Goal: Information Seeking & Learning: Learn about a topic

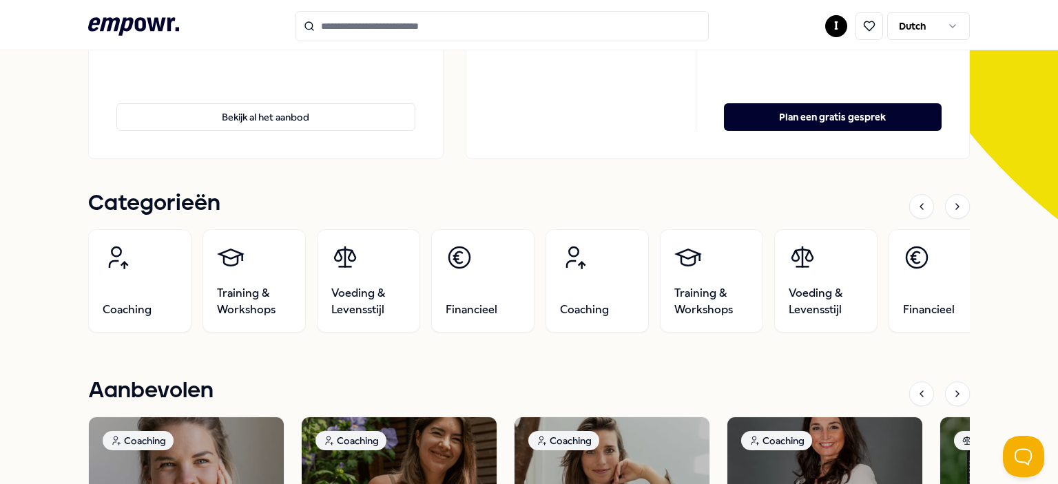
scroll to position [276, 0]
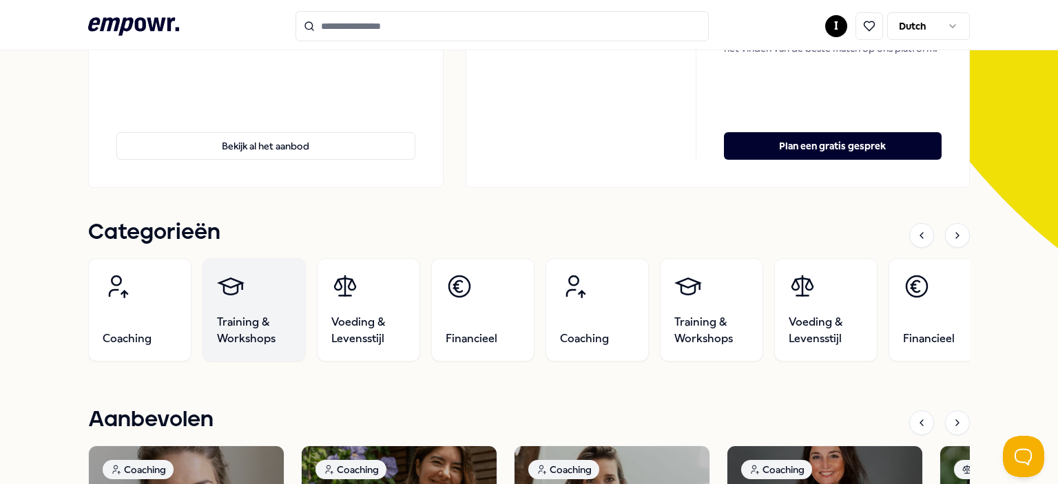
click at [236, 333] on span "Training & Workshops" at bounding box center [254, 330] width 74 height 33
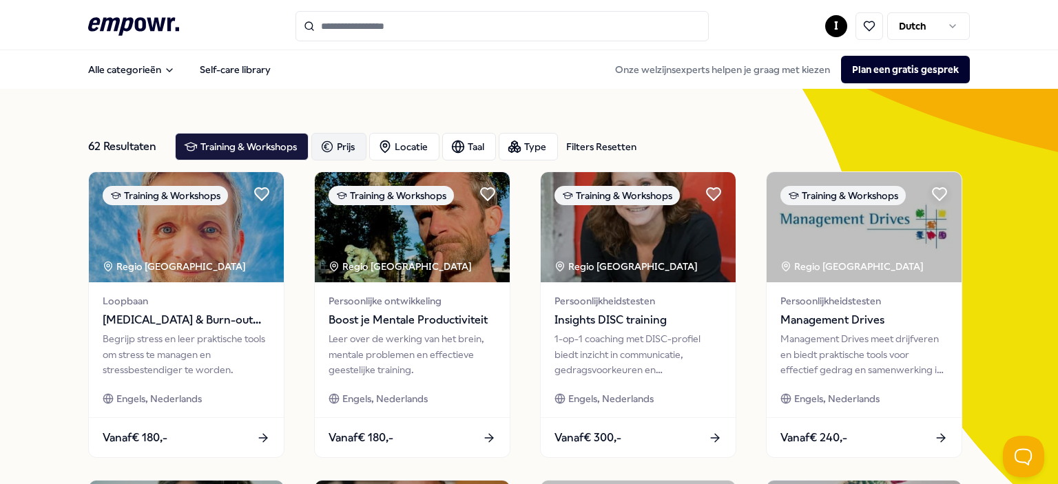
click at [336, 145] on div "Prijs" at bounding box center [338, 147] width 55 height 28
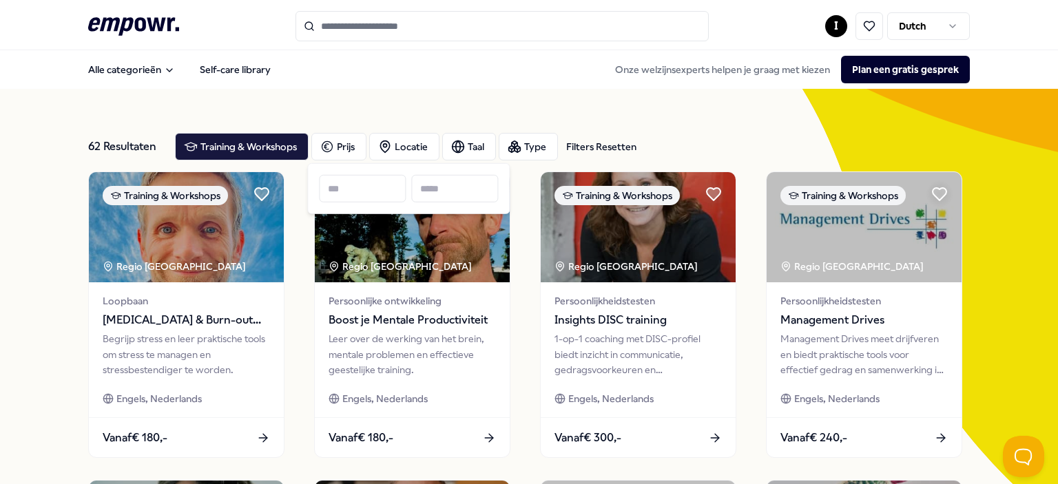
click at [333, 196] on input at bounding box center [362, 189] width 87 height 28
click at [335, 185] on input at bounding box center [362, 189] width 87 height 28
drag, startPoint x: 335, startPoint y: 185, endPoint x: 351, endPoint y: 187, distance: 16.1
click at [351, 187] on input at bounding box center [362, 189] width 87 height 28
type input "*"
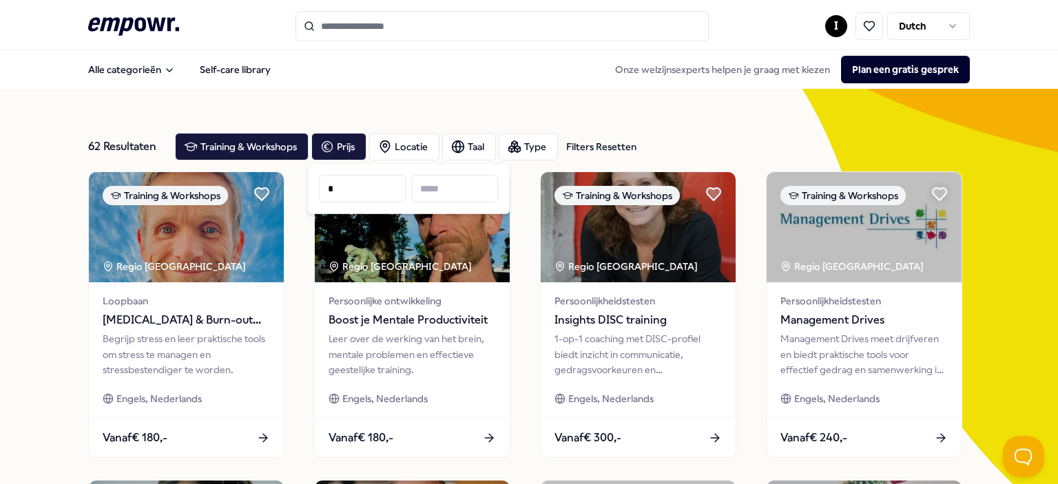
click at [352, 186] on input "*" at bounding box center [362, 189] width 87 height 28
click at [315, 191] on div "Prijs * Toon 62 resultaten" at bounding box center [408, 188] width 203 height 51
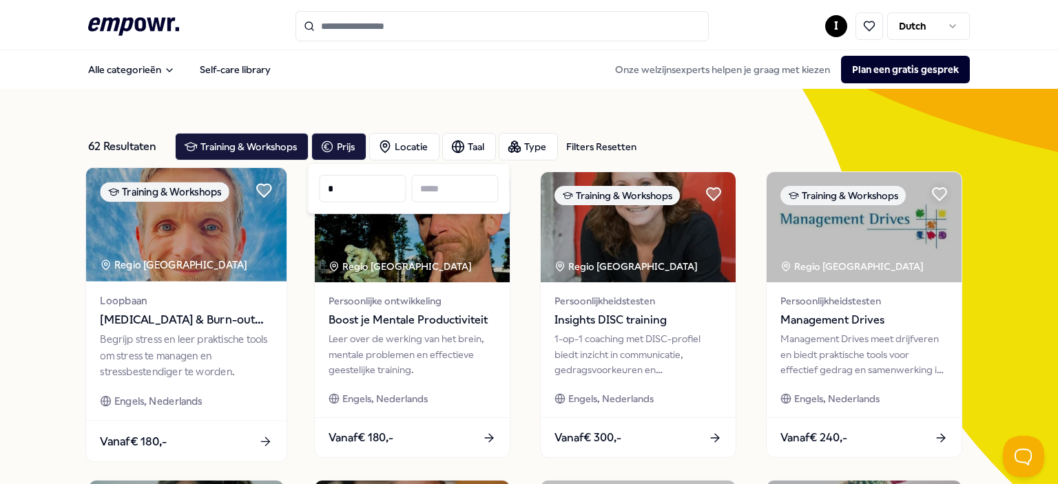
click at [281, 338] on div "Loopbaan [MEDICAL_DATA] & Burn-out Preventie Begrijp stress en leer praktische …" at bounding box center [186, 351] width 201 height 139
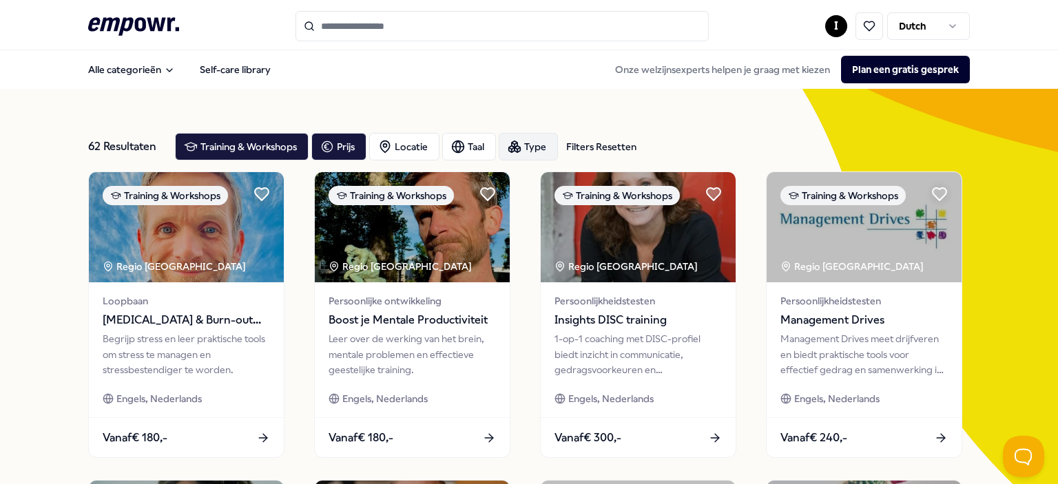
click at [531, 145] on div "Type" at bounding box center [528, 147] width 59 height 28
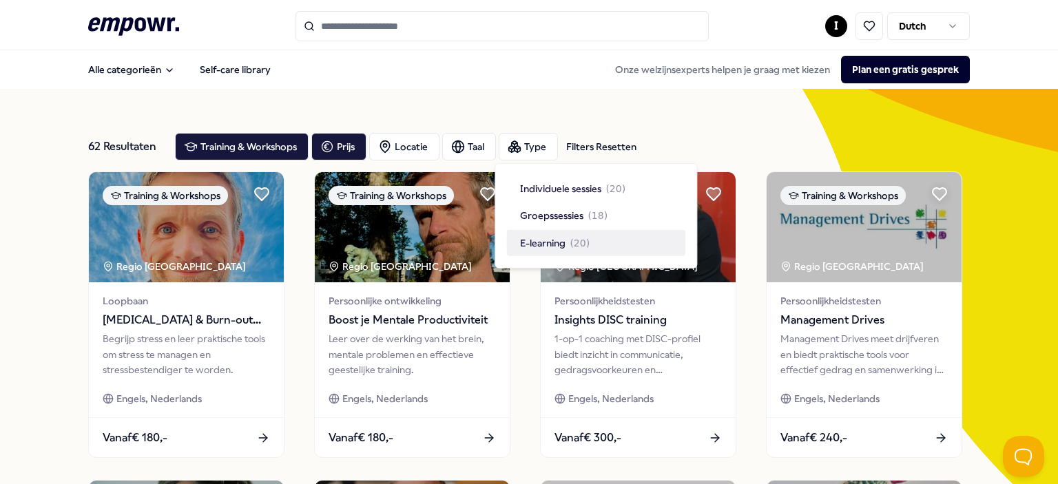
click at [534, 240] on span "E-learning" at bounding box center [542, 243] width 45 height 15
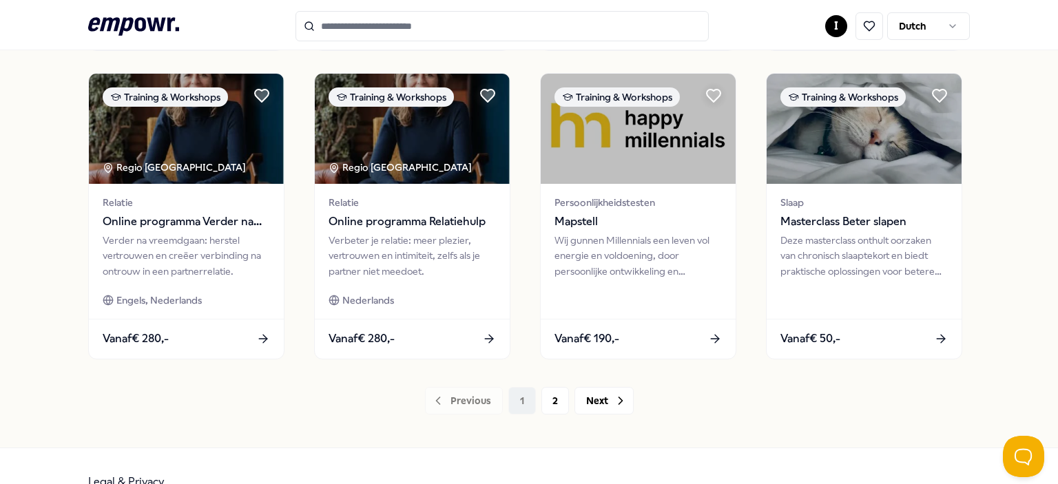
scroll to position [747, 0]
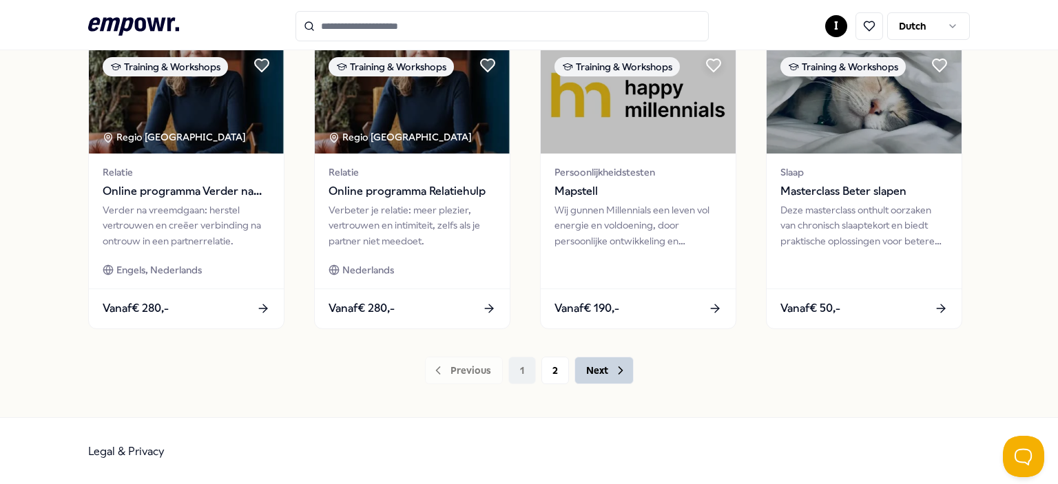
click at [615, 371] on icon at bounding box center [621, 371] width 14 height 14
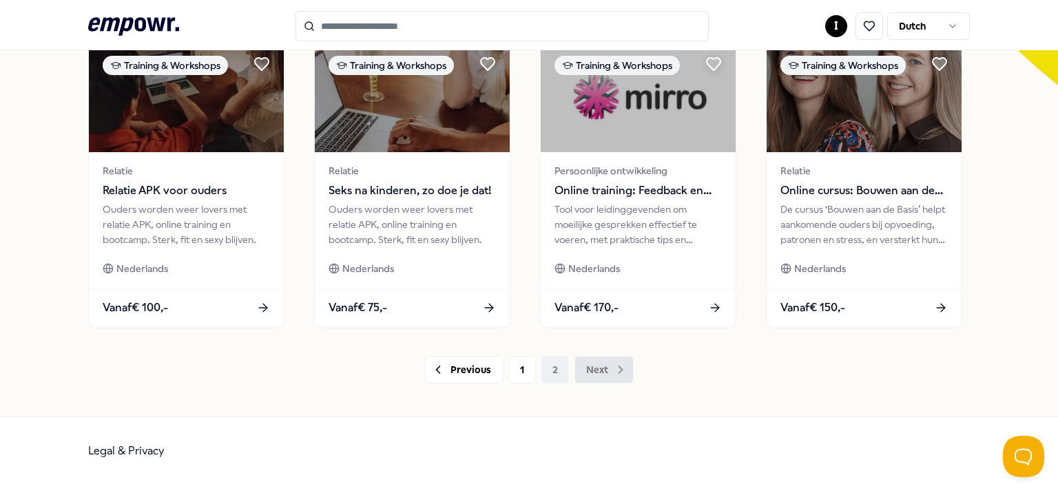
scroll to position [438, 0]
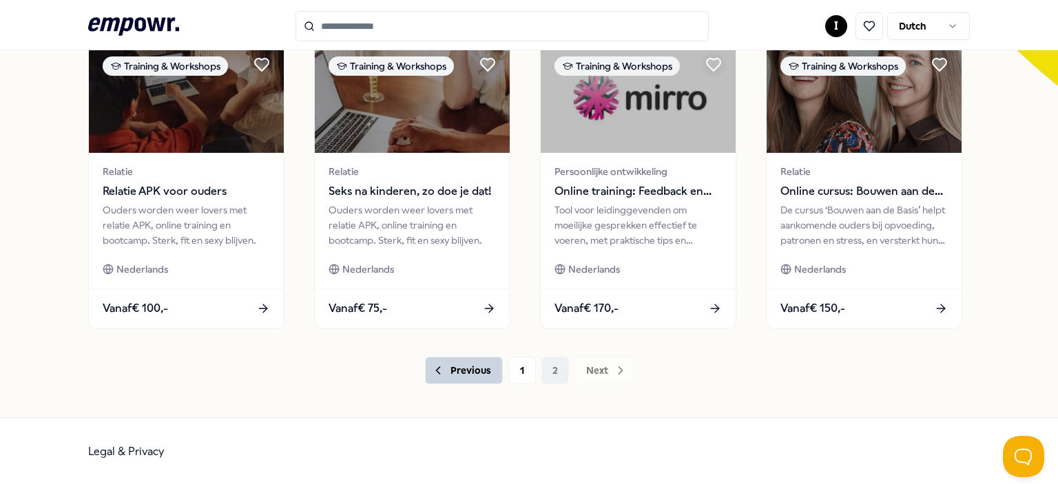
click at [431, 376] on icon at bounding box center [438, 371] width 14 height 14
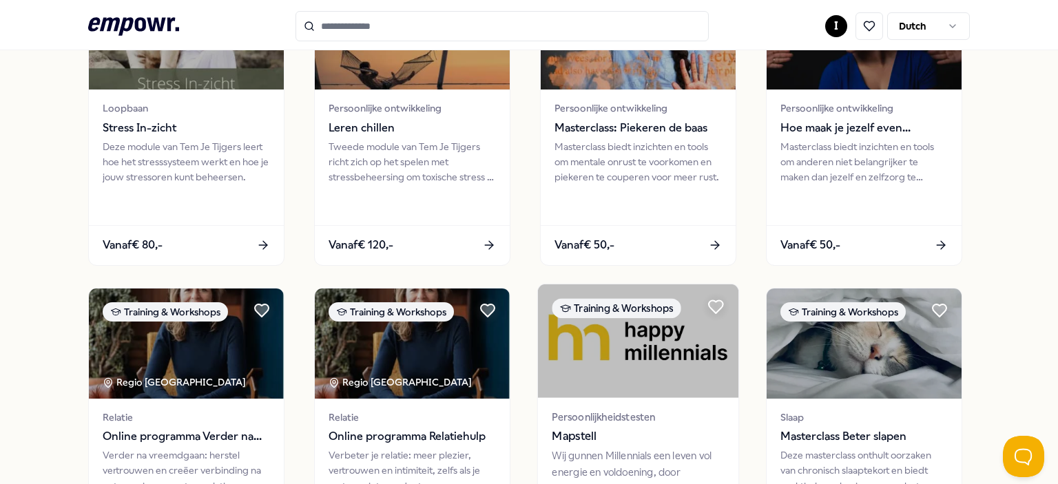
scroll to position [714, 0]
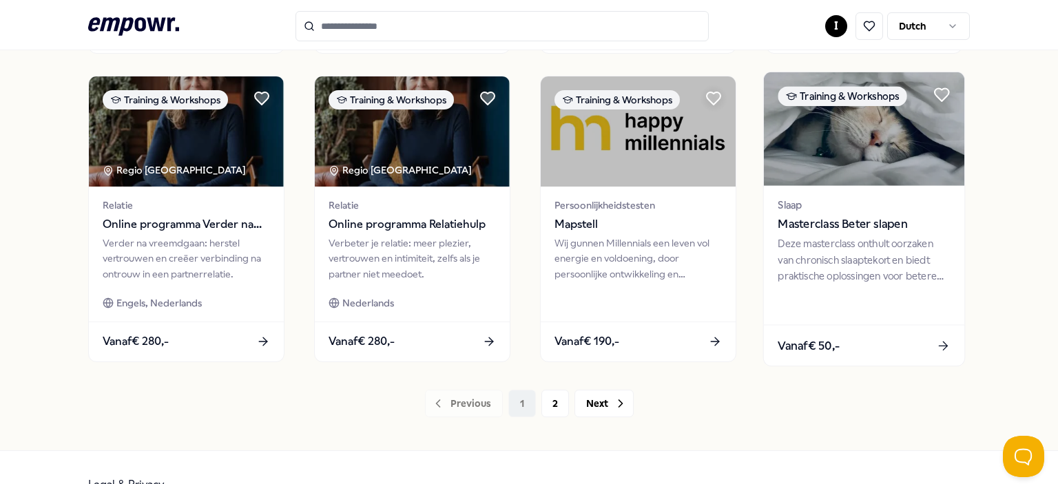
click at [819, 273] on div "Deze masterclass onthult oorzaken van chronisch slaaptekort en biedt praktische…" at bounding box center [864, 260] width 172 height 48
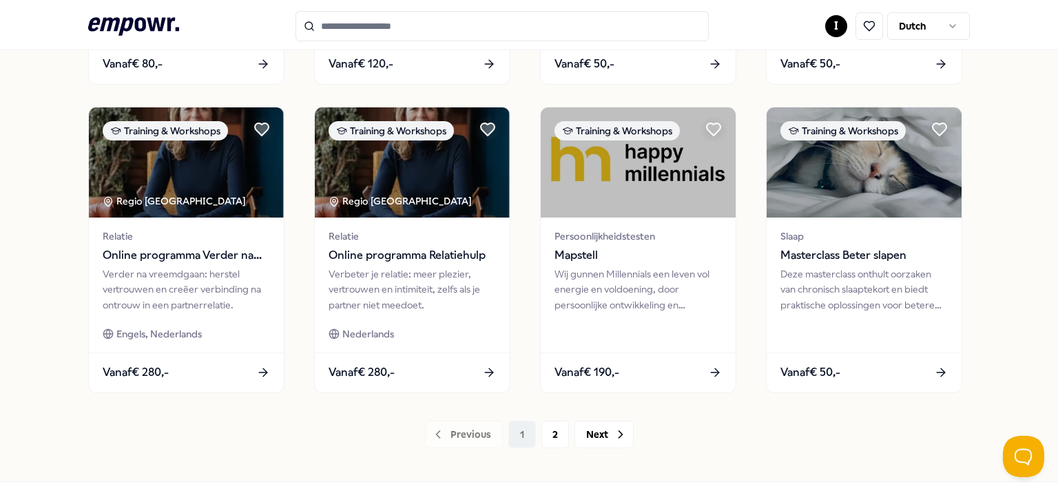
scroll to position [747, 0]
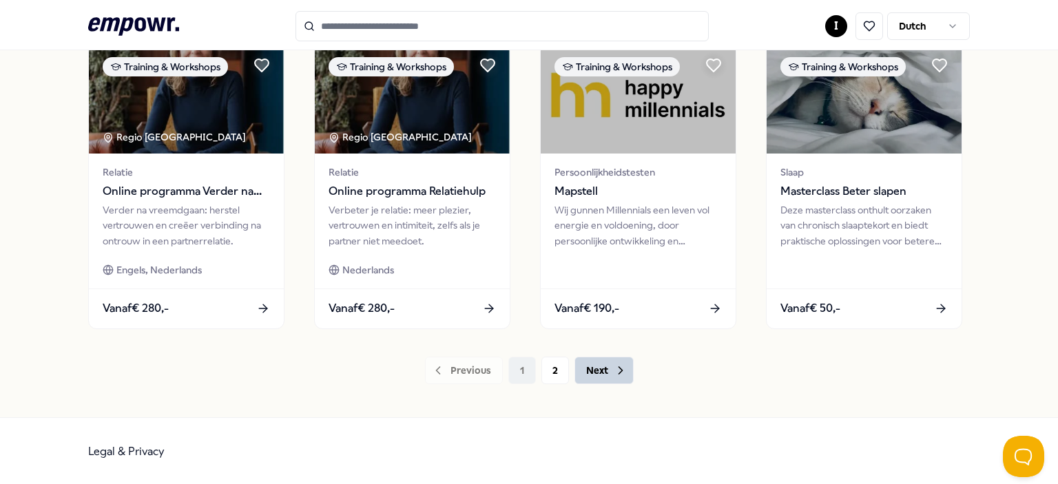
click at [614, 369] on icon at bounding box center [621, 371] width 14 height 14
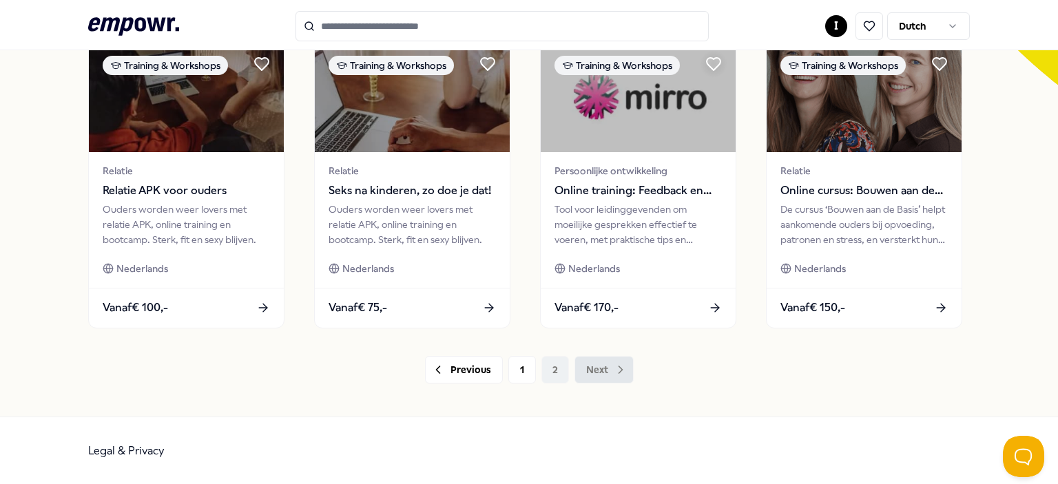
scroll to position [438, 0]
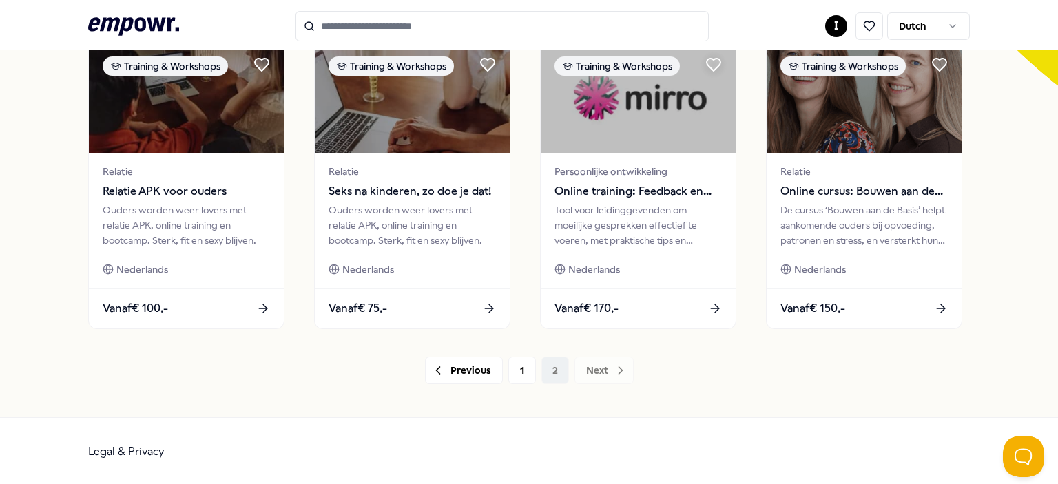
click at [602, 371] on div "Previous 1 2 Next" at bounding box center [529, 371] width 882 height 28
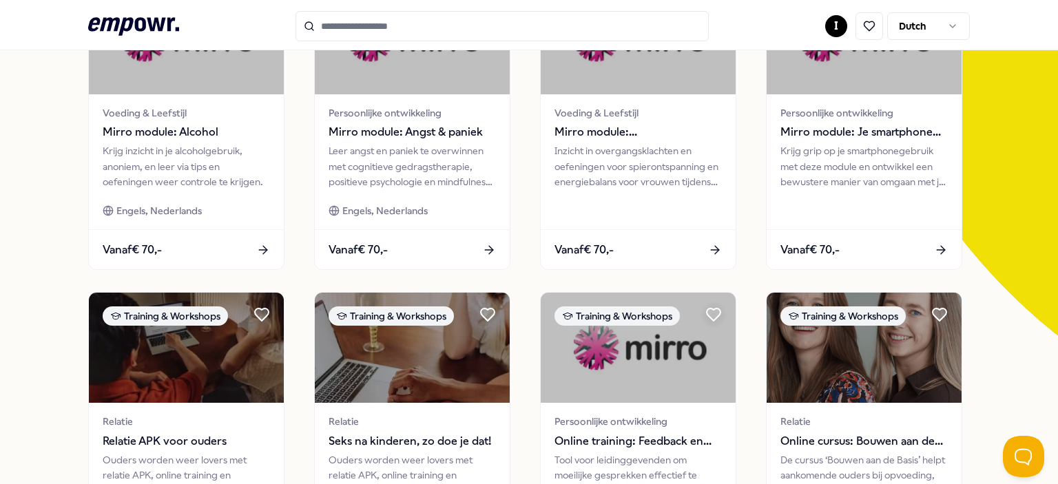
scroll to position [0, 0]
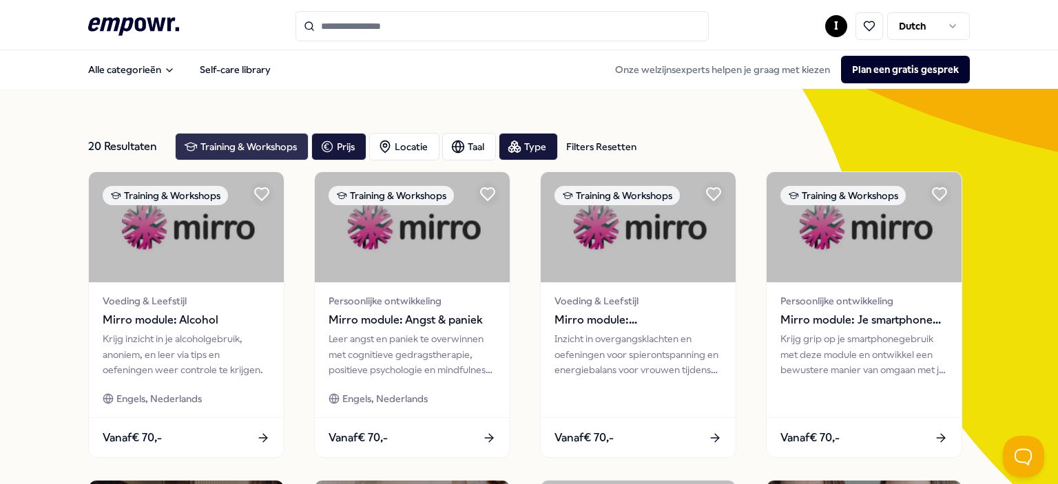
click at [193, 149] on div "Training & Workshops" at bounding box center [242, 147] width 134 height 28
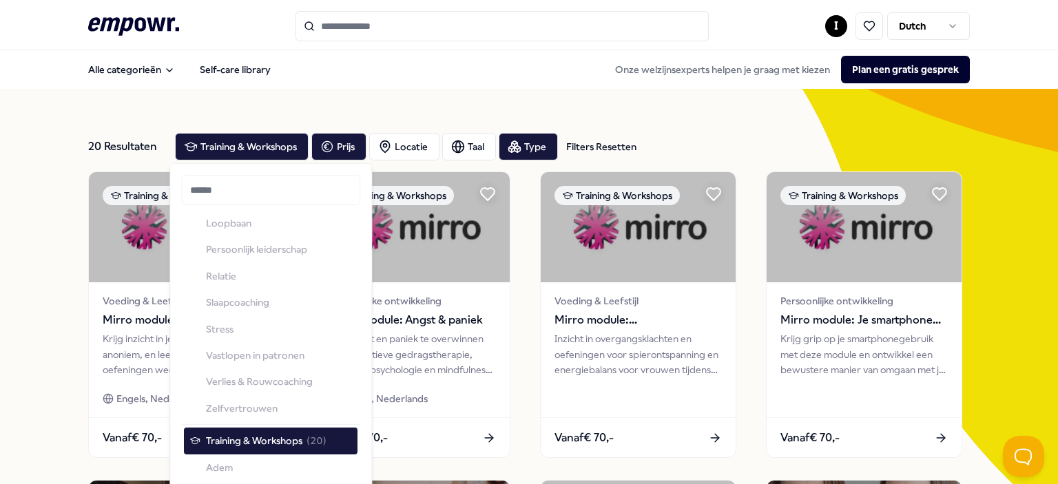
scroll to position [372, 0]
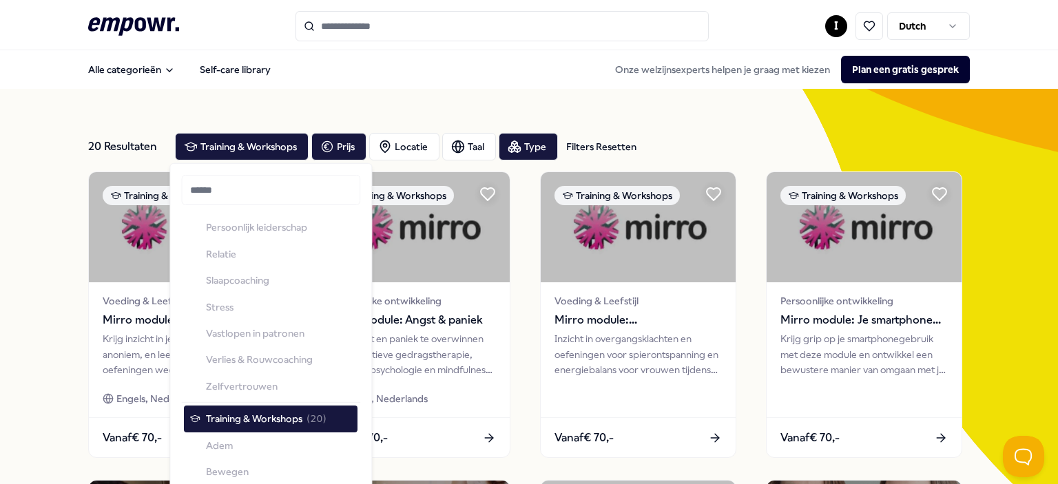
click at [241, 337] on div "Coaching Ademcoaching Bedrijfsmaatschappelijk werk Bokscoaching Burn-out Commun…" at bounding box center [271, 121] width 174 height 555
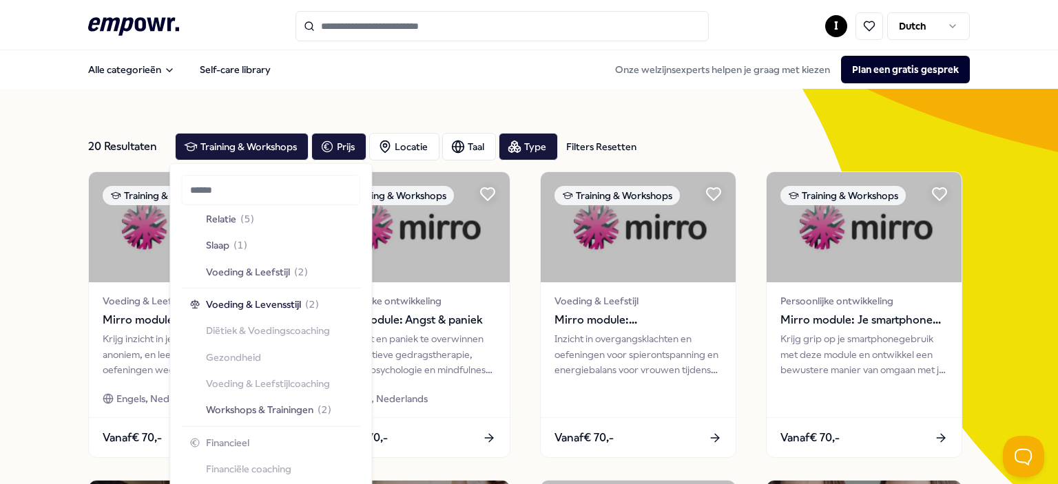
scroll to position [822, 0]
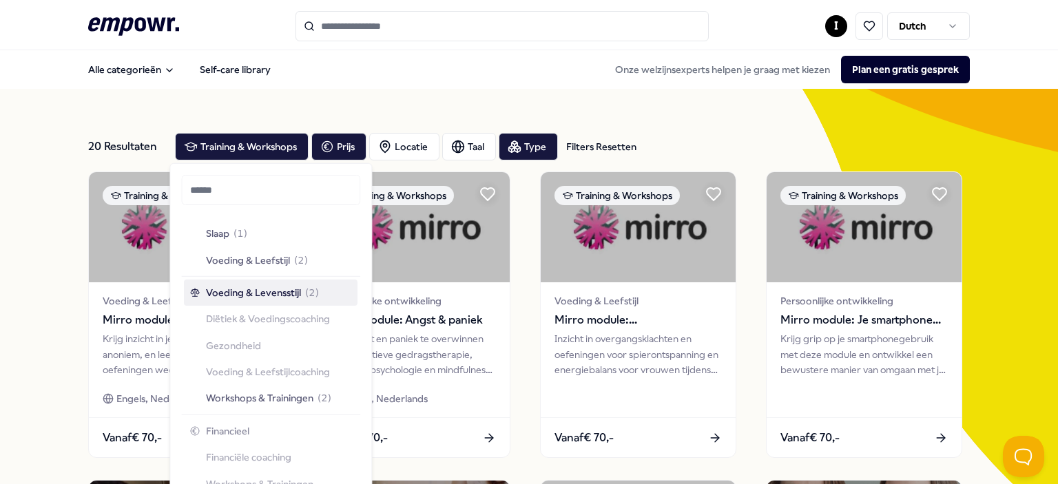
click at [245, 294] on span "Voeding & Levensstijl" at bounding box center [253, 292] width 95 height 15
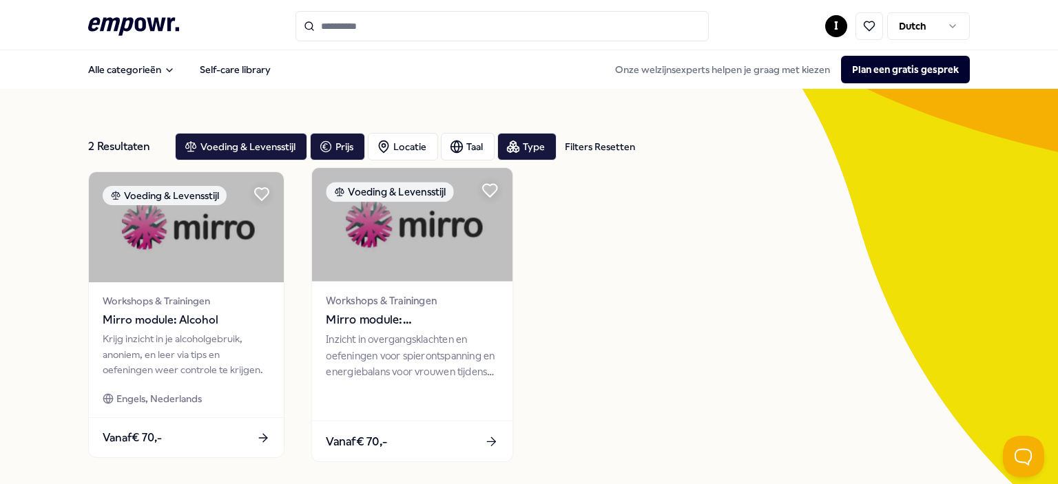
click at [425, 260] on img at bounding box center [412, 225] width 201 height 114
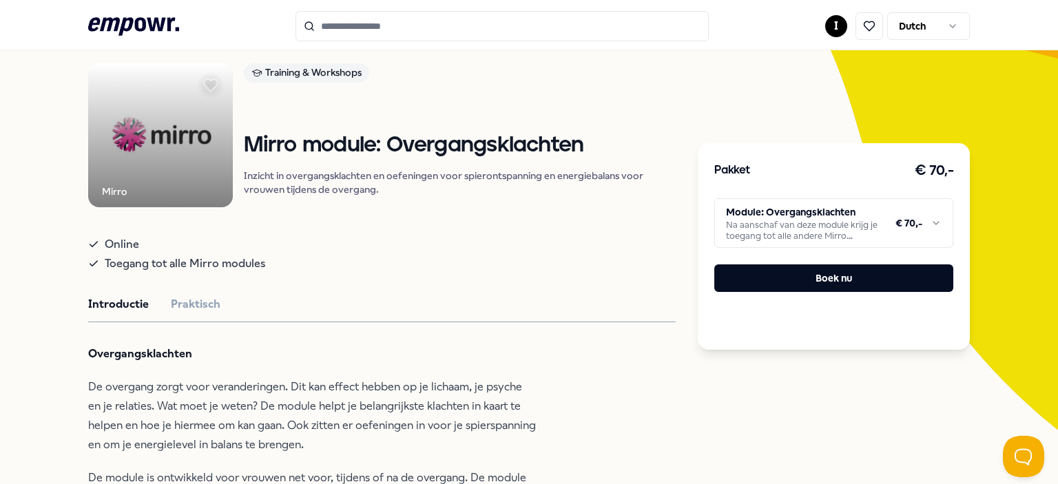
scroll to position [69, 0]
